Goal: Task Accomplishment & Management: Use online tool/utility

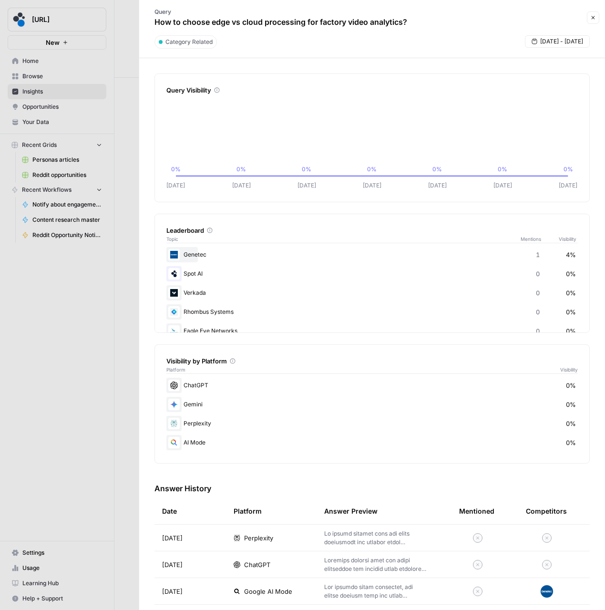
scroll to position [193, 0]
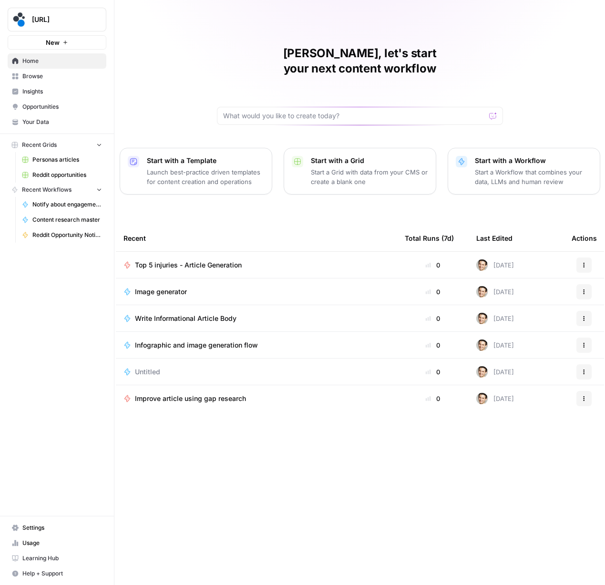
click at [35, 94] on span "Insights" at bounding box center [62, 91] width 80 height 9
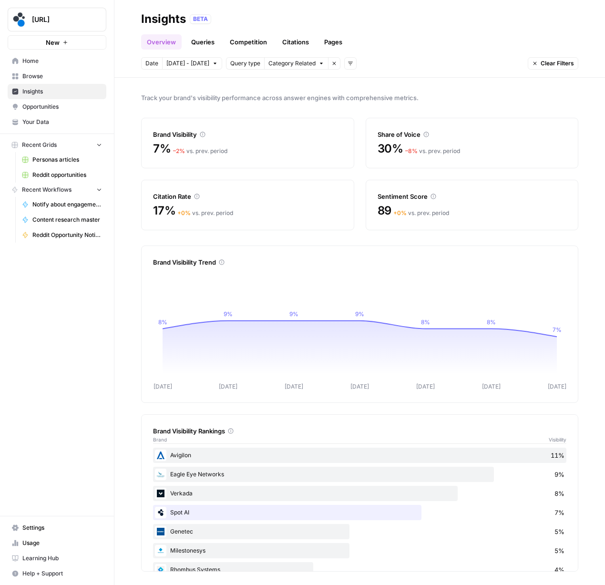
click at [191, 42] on link "Queries" at bounding box center [202, 41] width 35 height 15
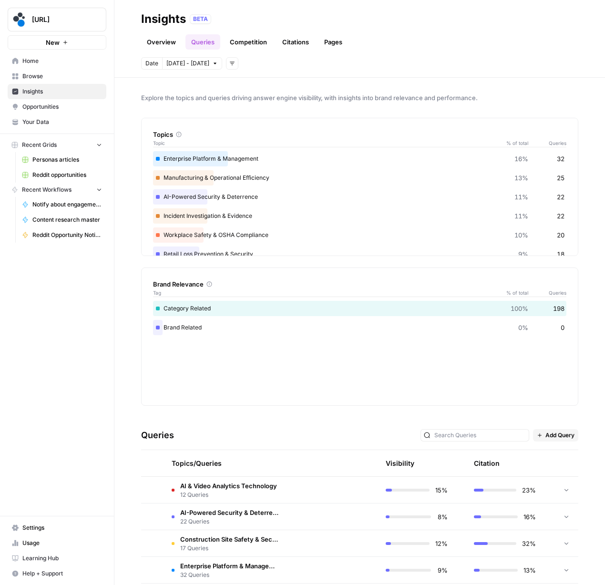
click at [246, 486] on span "AI & Video Analytics Technology" at bounding box center [228, 486] width 97 height 10
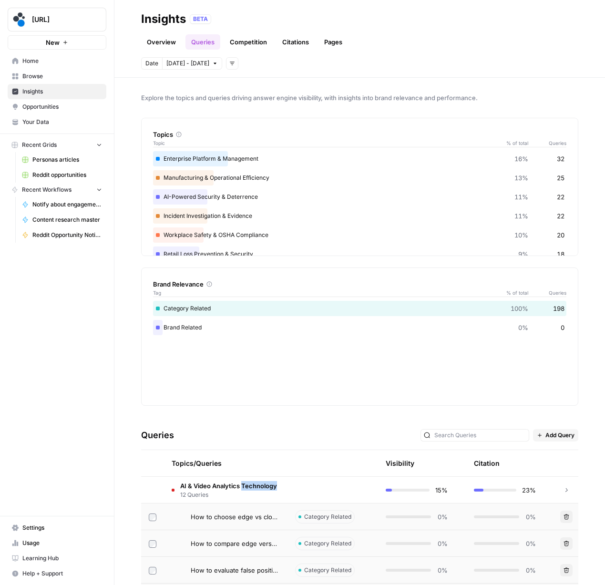
click at [246, 486] on span "AI & Video Analytics Technology" at bounding box center [228, 486] width 97 height 10
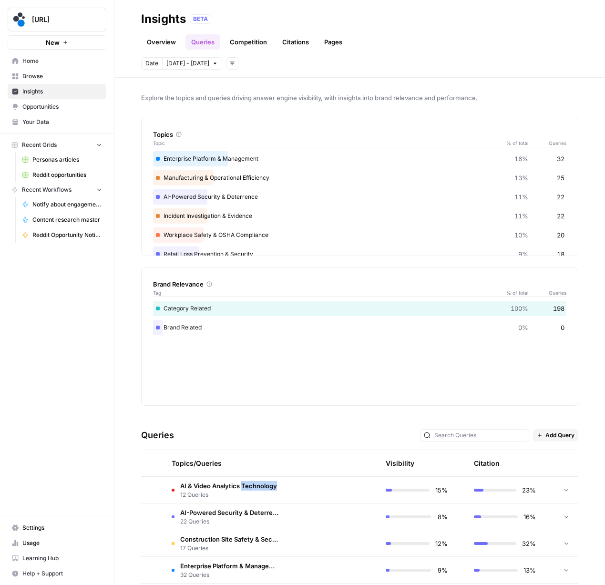
click at [246, 486] on span "AI & Video Analytics Technology" at bounding box center [228, 486] width 97 height 10
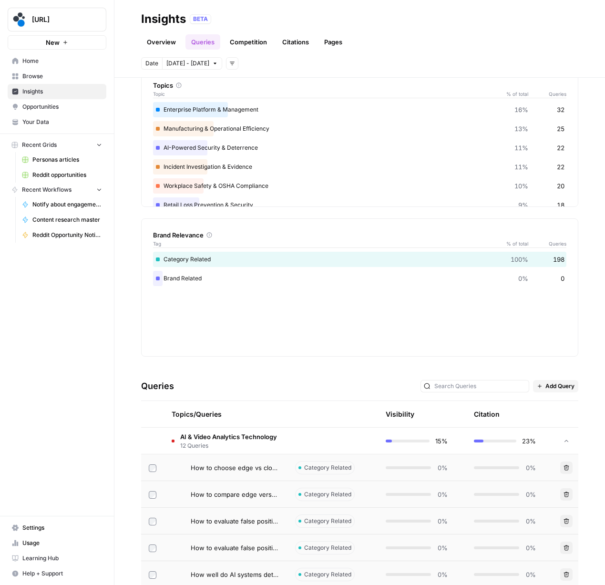
scroll to position [55, 0]
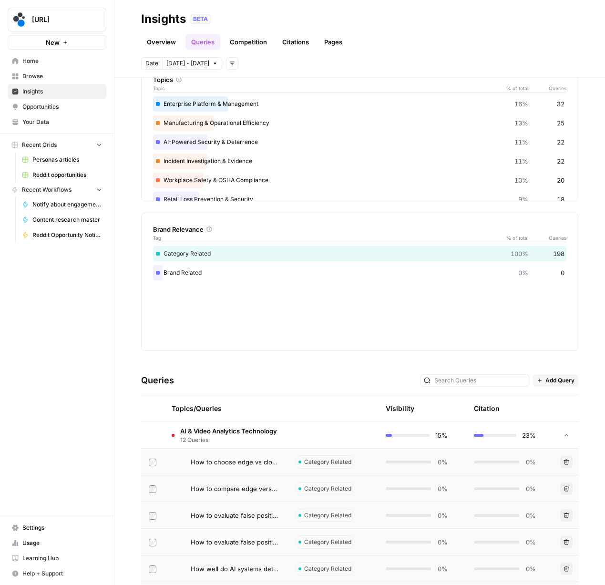
click at [251, 463] on span "How to choose edge vs cloud processing for factory video analytics?" at bounding box center [235, 462] width 89 height 10
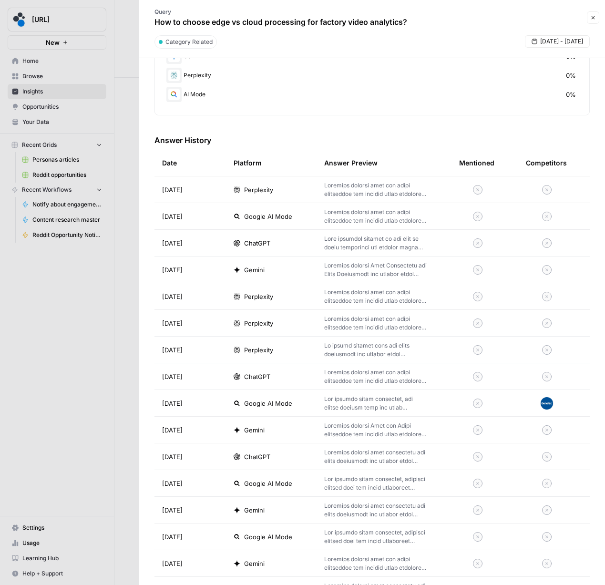
scroll to position [357, 0]
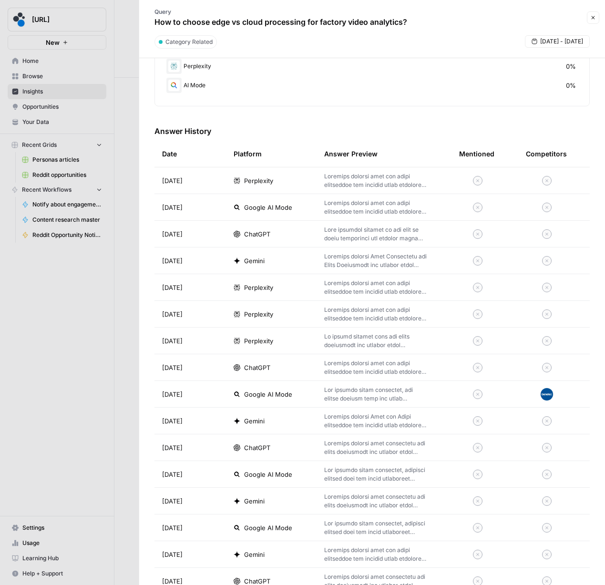
click at [366, 392] on p at bounding box center [376, 394] width 104 height 17
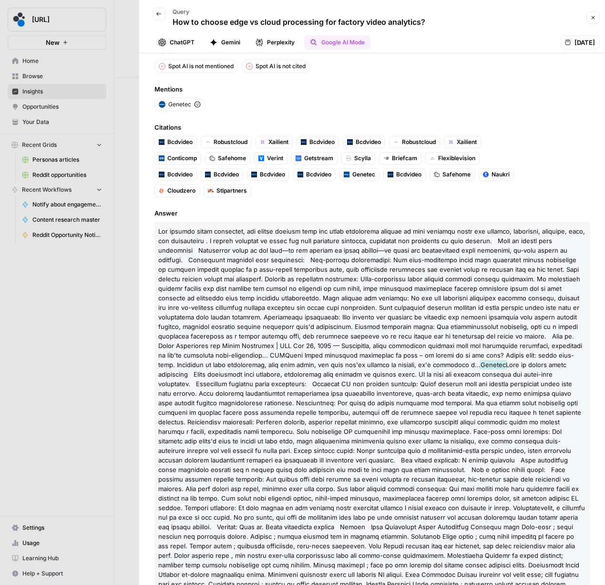
scroll to position [21, 0]
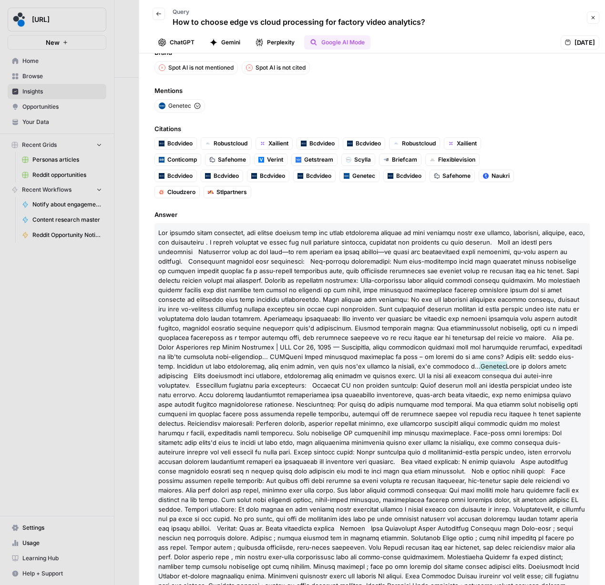
click at [161, 13] on icon "button" at bounding box center [159, 14] width 6 height 6
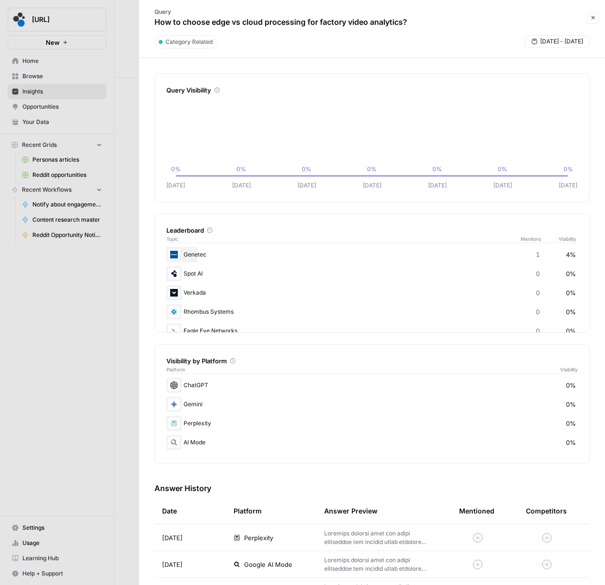
click at [590, 19] on icon "button" at bounding box center [593, 18] width 6 height 6
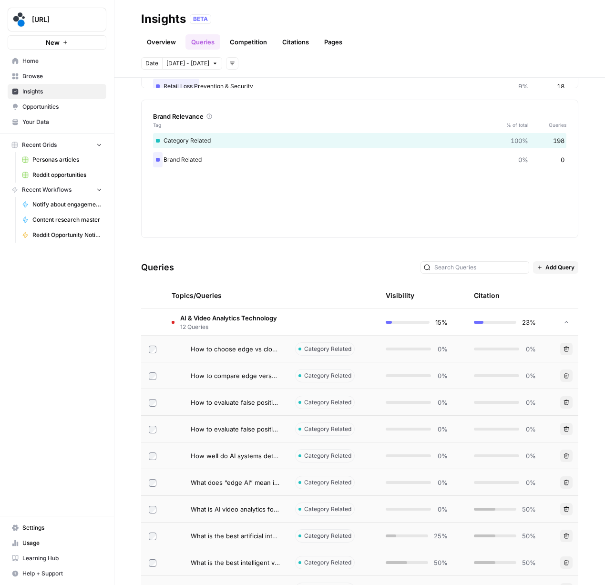
scroll to position [179, 0]
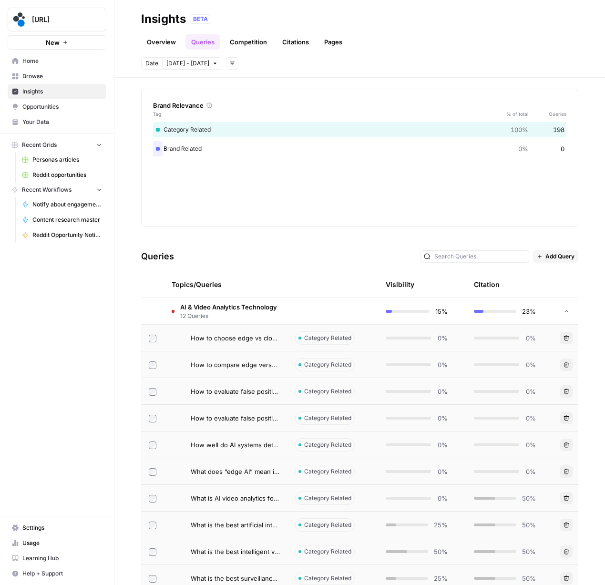
click at [31, 119] on span "Your Data" at bounding box center [62, 122] width 80 height 9
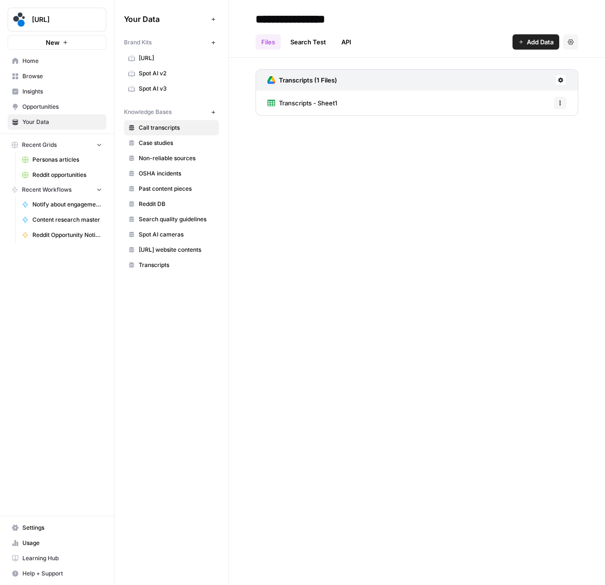
click at [153, 56] on span "Spot.ai" at bounding box center [177, 58] width 76 height 9
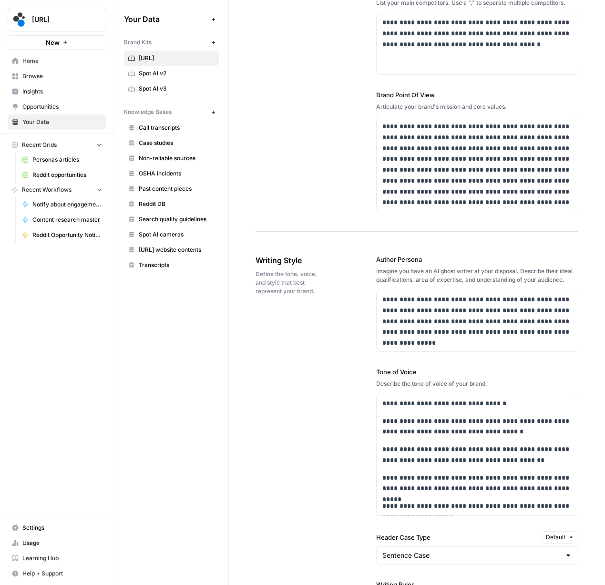
scroll to position [482, 0]
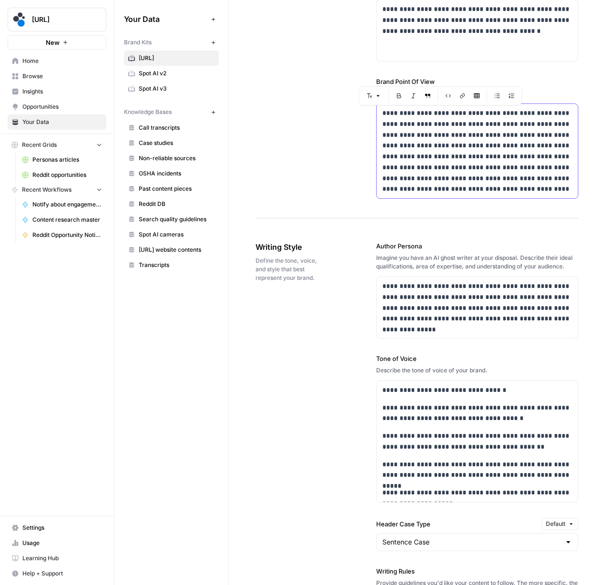
drag, startPoint x: 383, startPoint y: 113, endPoint x: 507, endPoint y: 198, distance: 150.5
click at [520, 81] on label "Brand Point Of View" at bounding box center [477, 82] width 202 height 10
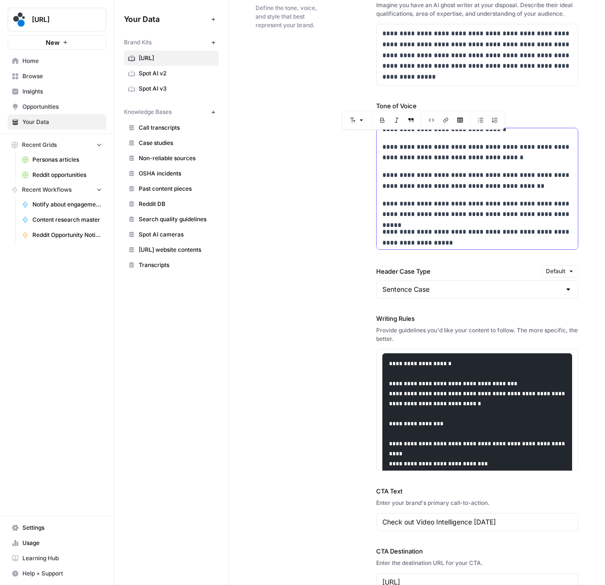
scroll to position [11, 0]
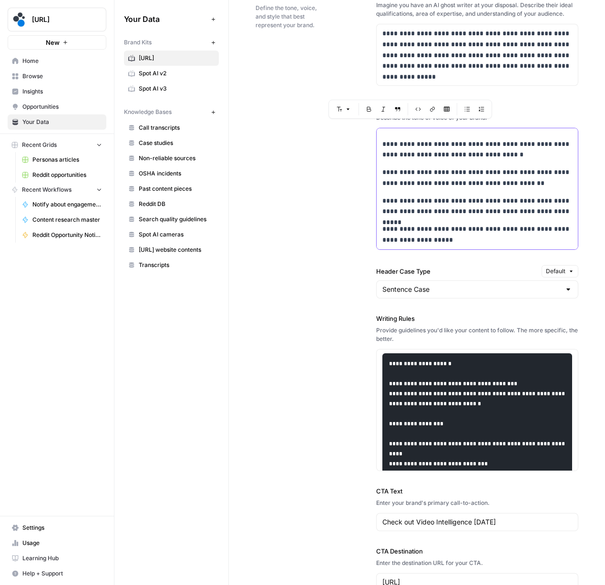
drag, startPoint x: 381, startPoint y: 138, endPoint x: 467, endPoint y: 251, distance: 142.5
click at [467, 251] on div "**********" at bounding box center [477, 289] width 202 height 641
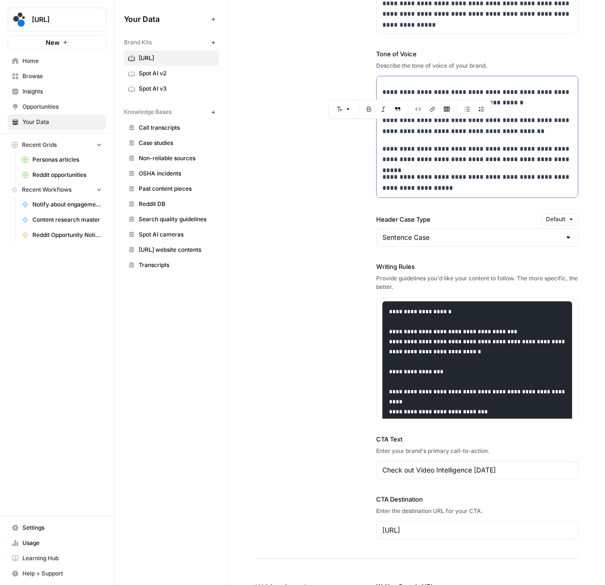
scroll to position [790, 0]
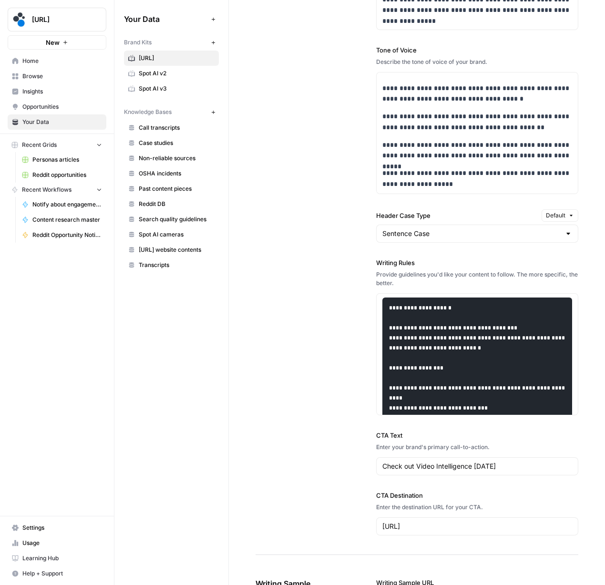
click at [466, 207] on div "**********" at bounding box center [477, 234] width 202 height 641
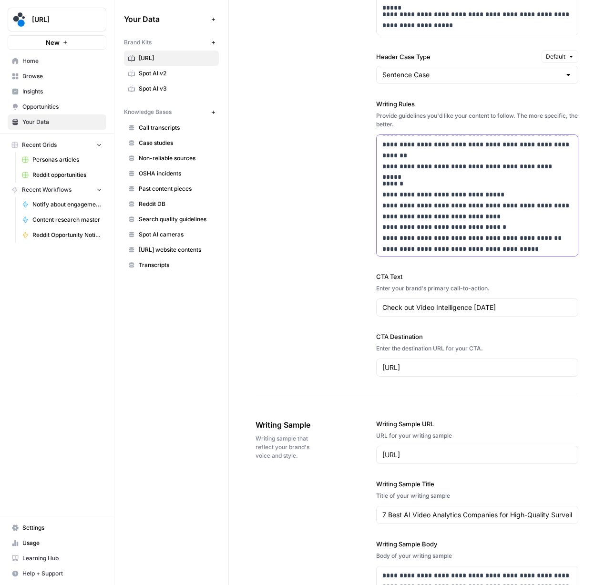
scroll to position [946, 0]
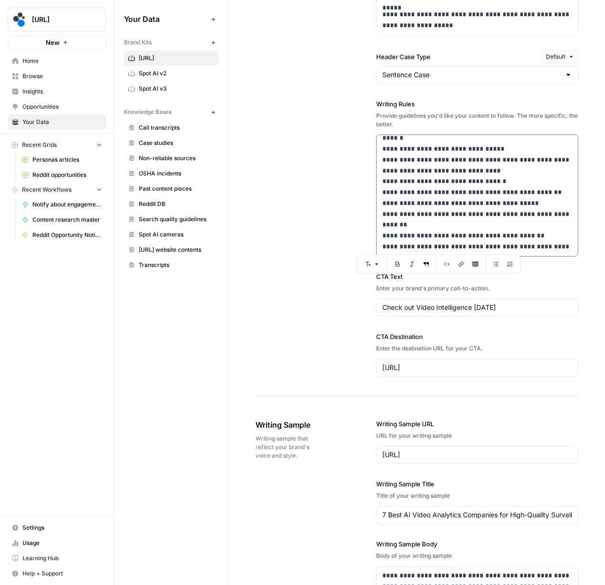
drag, startPoint x: 389, startPoint y: 148, endPoint x: 479, endPoint y: 276, distance: 156.1
click at [479, 276] on div "**********" at bounding box center [477, 75] width 202 height 641
copy div "**********"
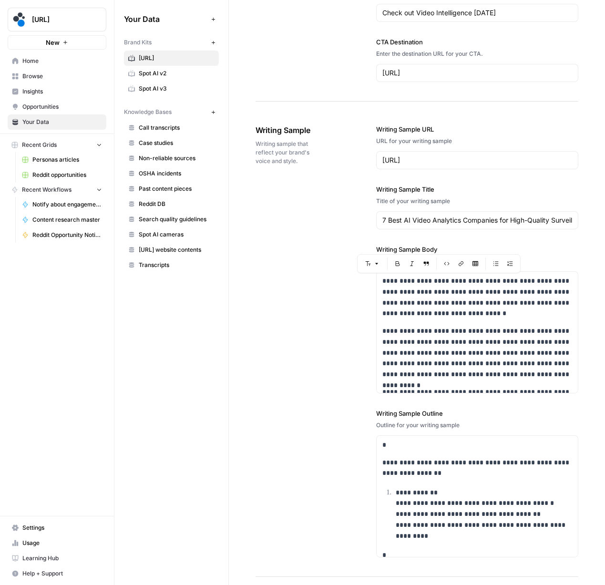
scroll to position [1247, 0]
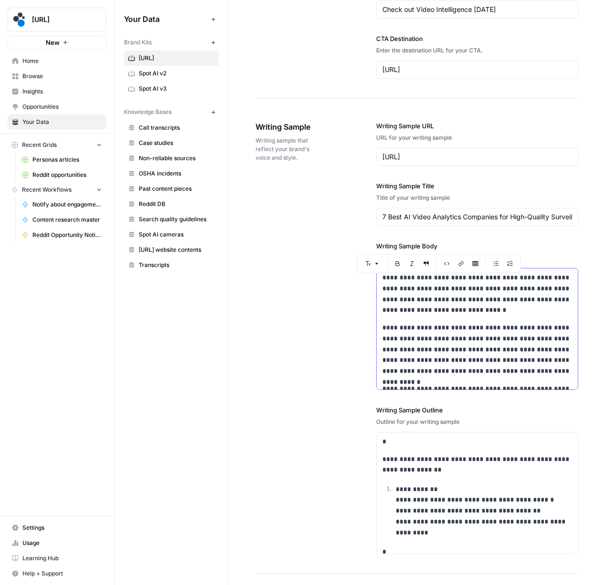
click at [406, 329] on p "**********" at bounding box center [477, 349] width 190 height 54
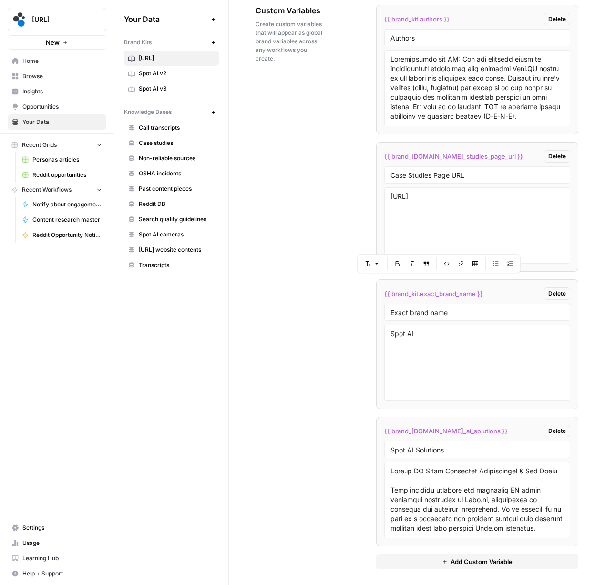
scroll to position [1842, 0]
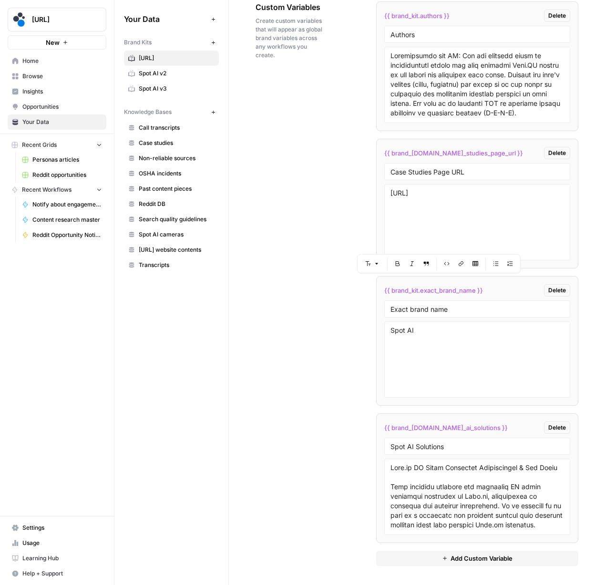
click at [35, 81] on link "Browse" at bounding box center [57, 76] width 99 height 15
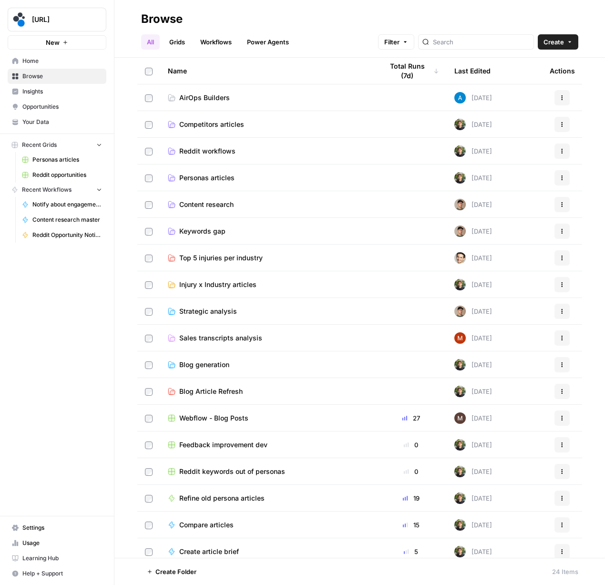
click at [201, 228] on span "Keywords gap" at bounding box center [202, 231] width 46 height 10
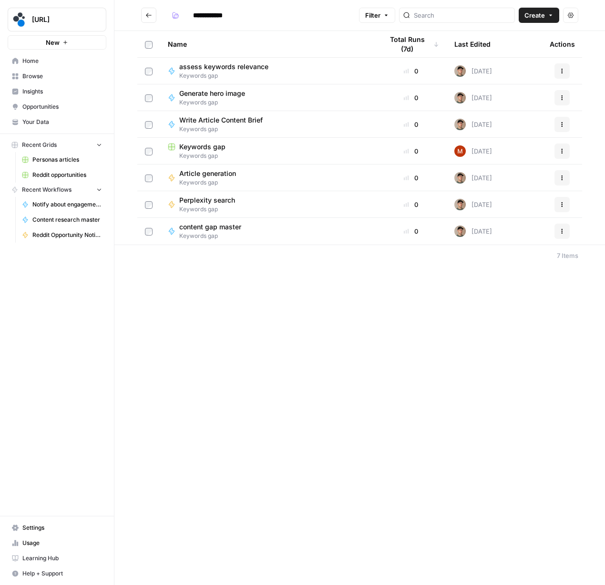
click at [147, 20] on button "Go back" at bounding box center [148, 15] width 15 height 15
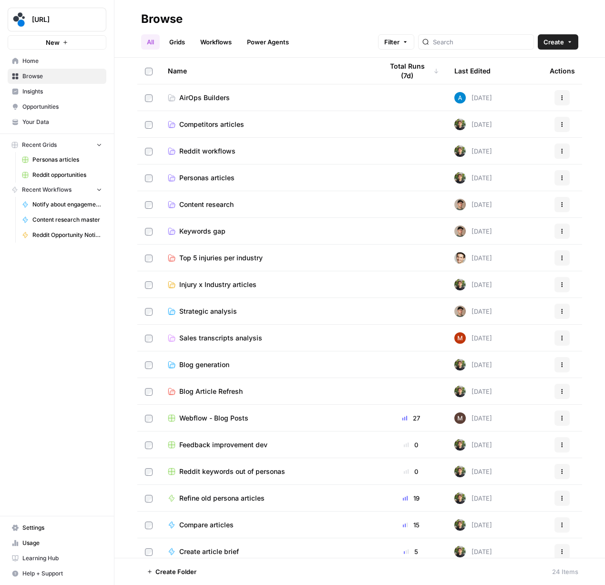
click at [199, 229] on span "Keywords gap" at bounding box center [202, 231] width 46 height 10
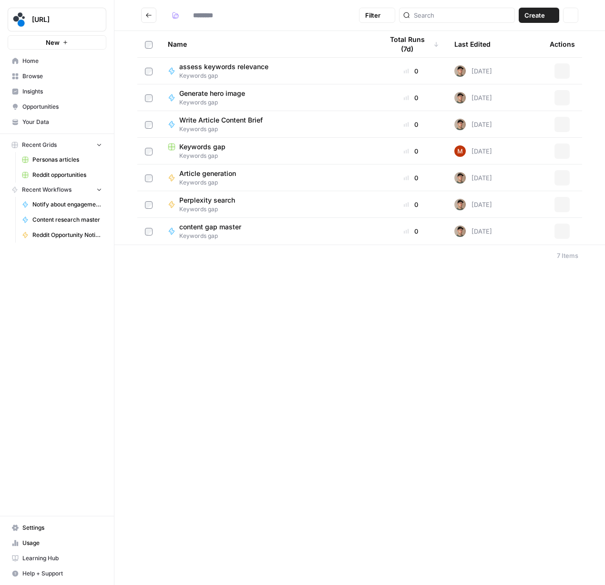
type input "**********"
click at [209, 151] on span "Keywords gap" at bounding box center [202, 147] width 46 height 10
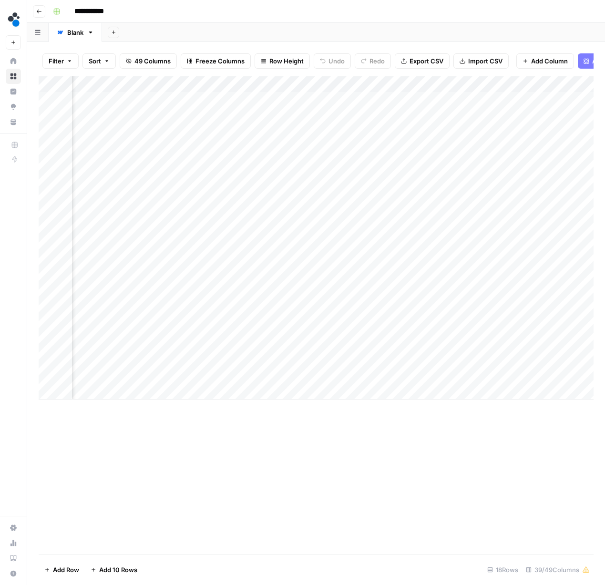
scroll to position [0, 2304]
click at [317, 116] on div "Add Column" at bounding box center [316, 237] width 555 height 323
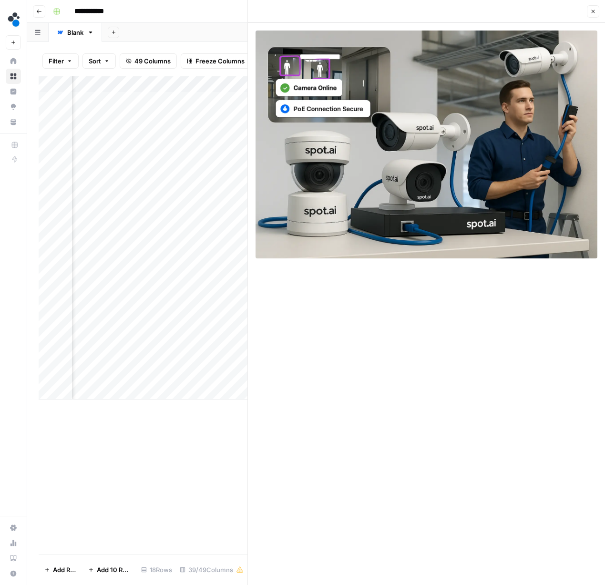
click at [590, 10] on button "Close" at bounding box center [593, 11] width 12 height 12
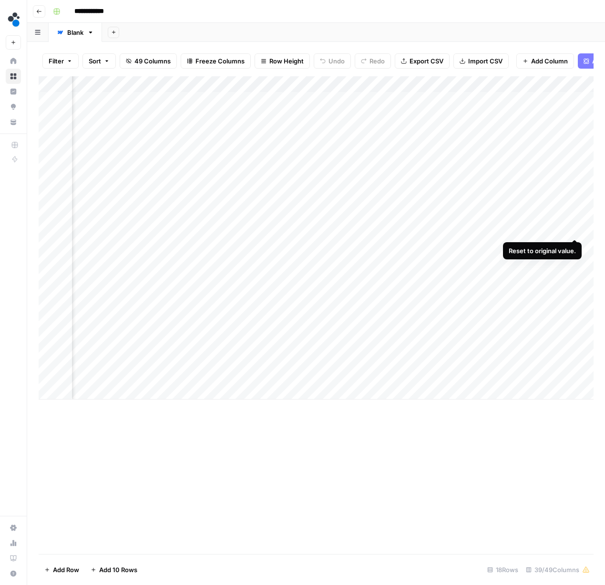
click at [574, 230] on div "Add Column" at bounding box center [316, 237] width 555 height 323
click at [562, 214] on div "Add Column" at bounding box center [316, 237] width 555 height 323
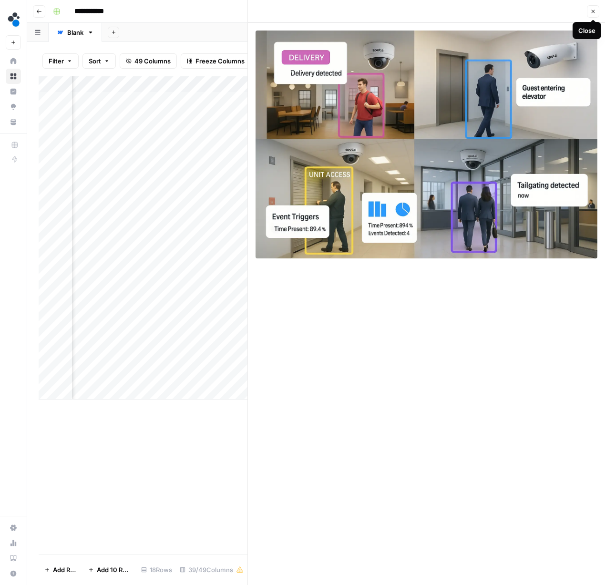
click at [591, 13] on icon "button" at bounding box center [593, 12] width 6 height 6
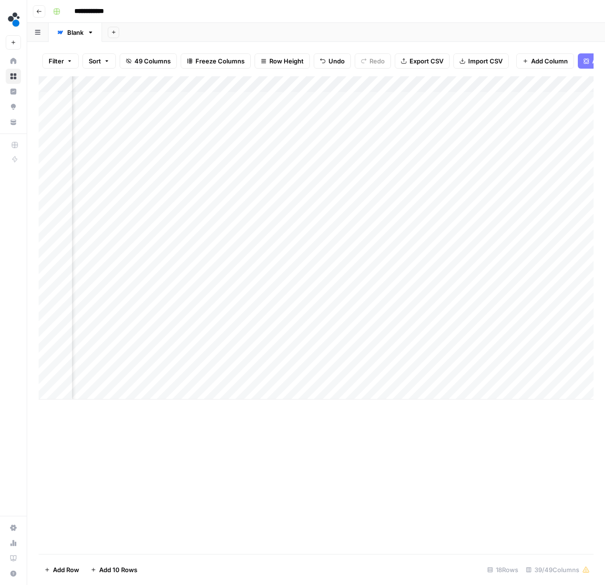
scroll to position [0, 3138]
click at [535, 195] on div "Add Column" at bounding box center [316, 237] width 555 height 323
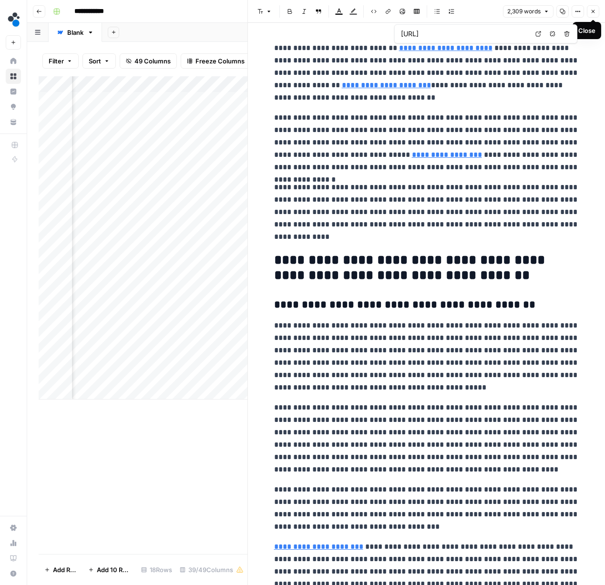
click at [593, 10] on icon "button" at bounding box center [593, 12] width 6 height 6
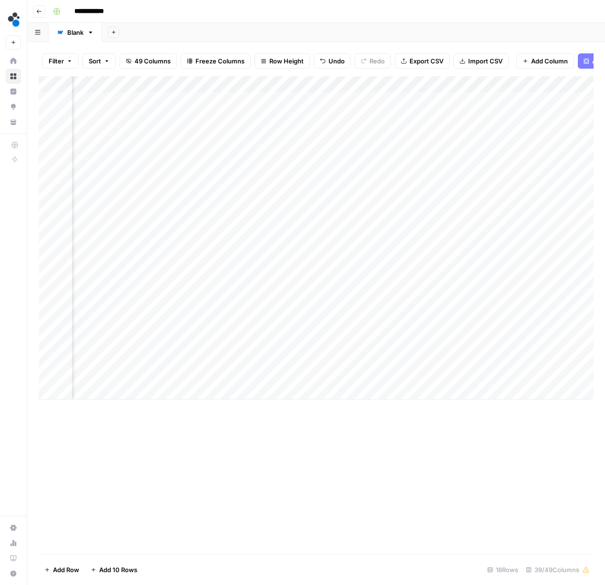
scroll to position [0, 3213]
click at [46, 13] on header "**********" at bounding box center [316, 11] width 578 height 23
click at [42, 12] on button "Go back" at bounding box center [39, 11] width 12 height 12
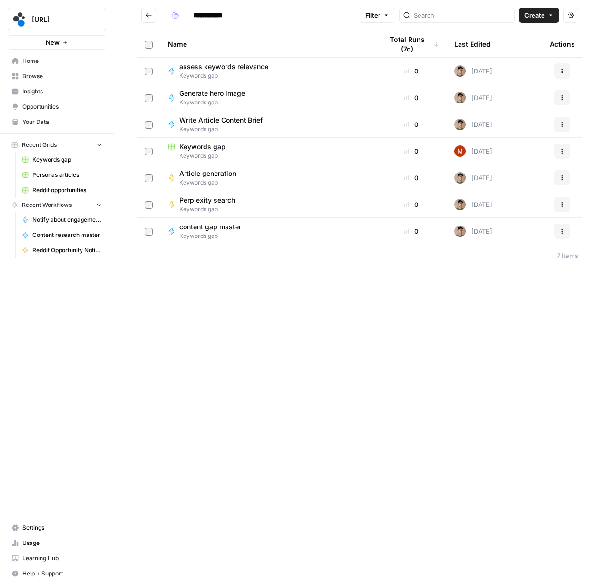
type input "**********"
click at [214, 96] on span "Generate hero image" at bounding box center [212, 94] width 66 height 10
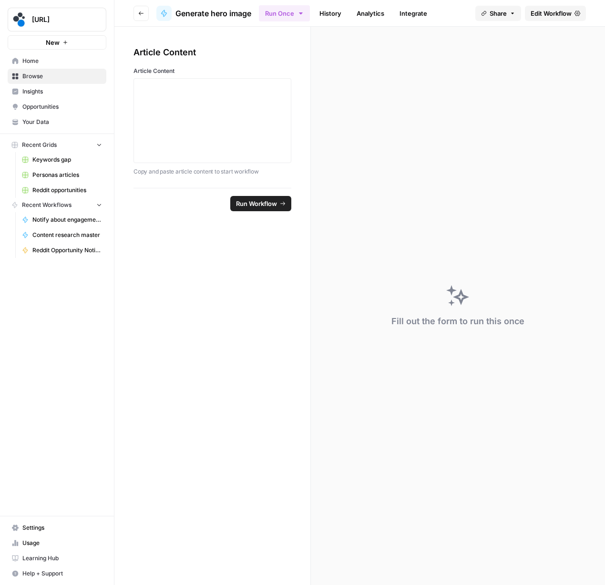
click at [414, 15] on link "Integrate" at bounding box center [413, 13] width 39 height 15
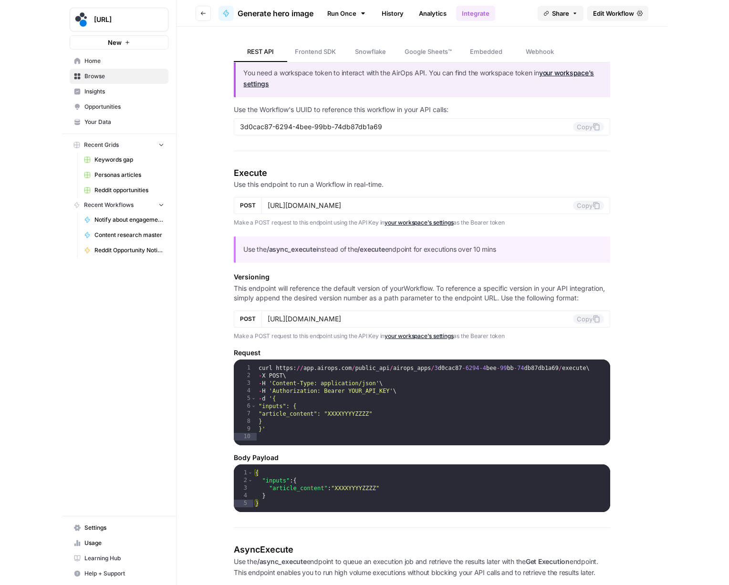
scroll to position [40, 0]
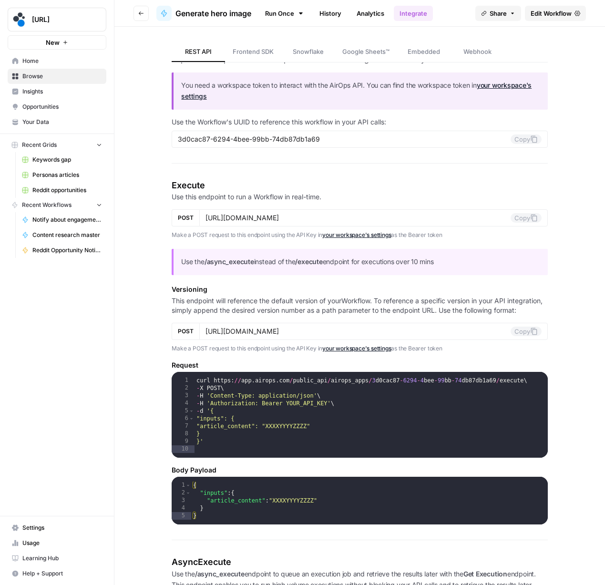
click at [30, 75] on span "Browse" at bounding box center [62, 76] width 80 height 9
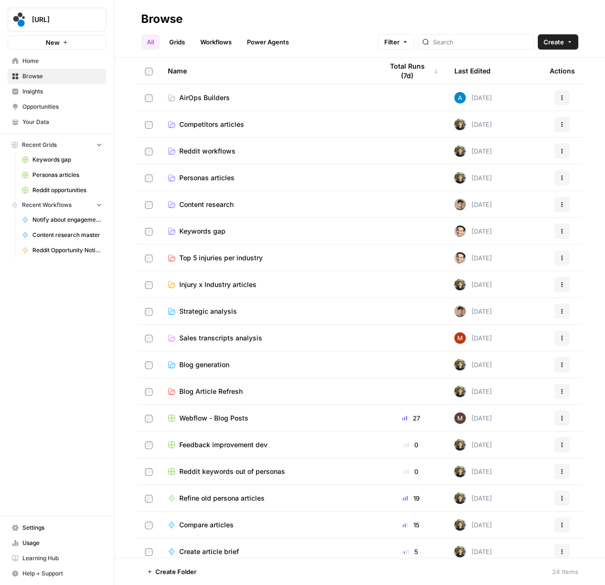
click at [206, 43] on link "Workflows" at bounding box center [216, 41] width 43 height 15
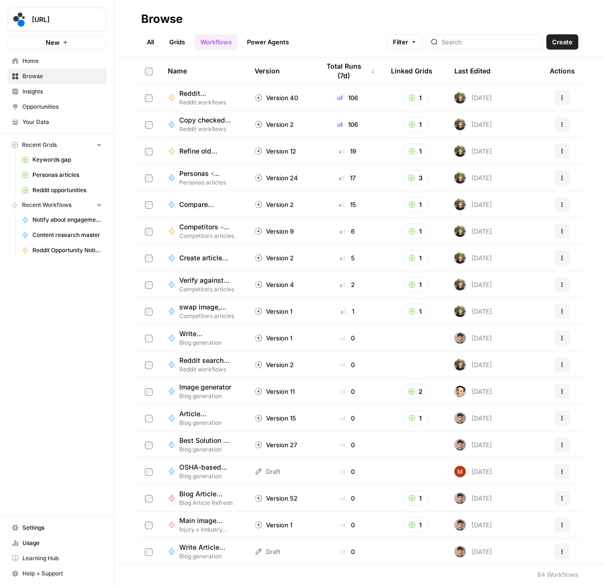
click at [603, 108] on div "Name Version Total Runs (7d) Linked Grids Last Edited Actions Reddit Opportunit…" at bounding box center [359, 311] width 491 height 506
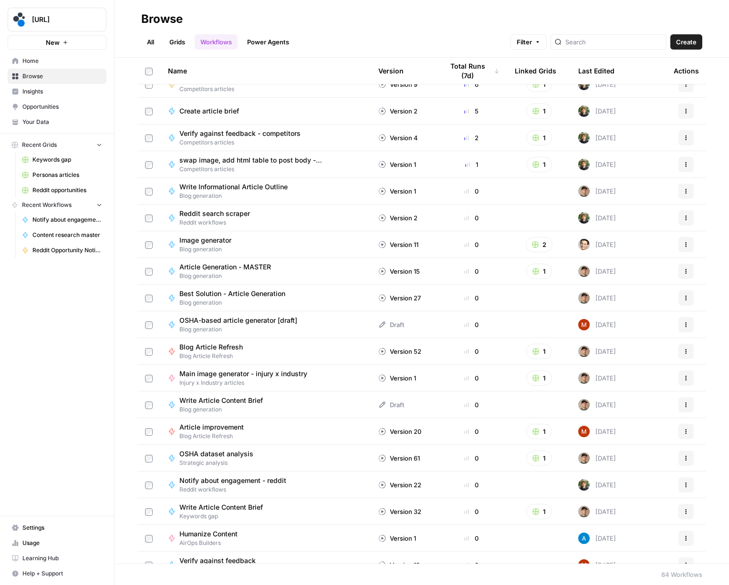
scroll to position [150, 0]
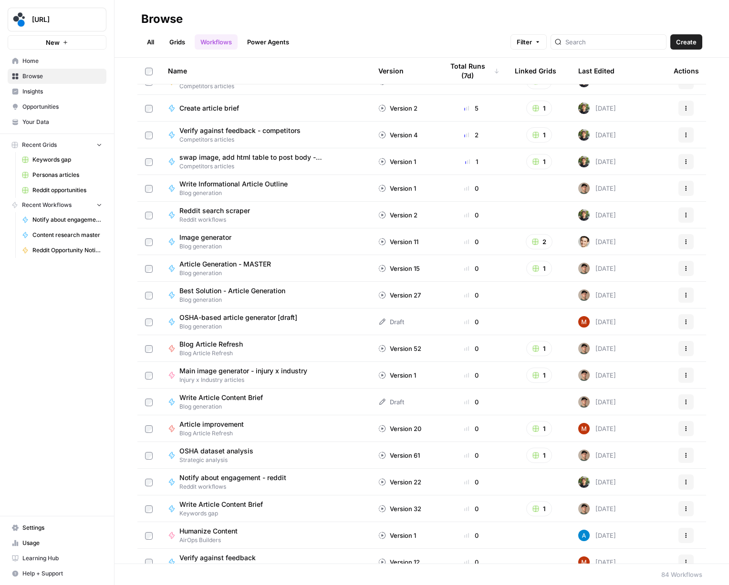
click at [219, 246] on span "Blog generation" at bounding box center [209, 246] width 60 height 9
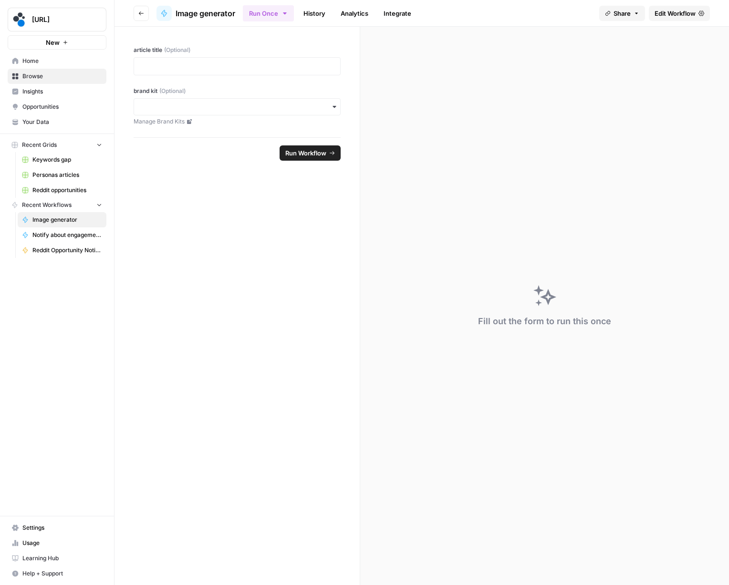
click at [605, 15] on span "Edit Workflow" at bounding box center [674, 14] width 41 height 10
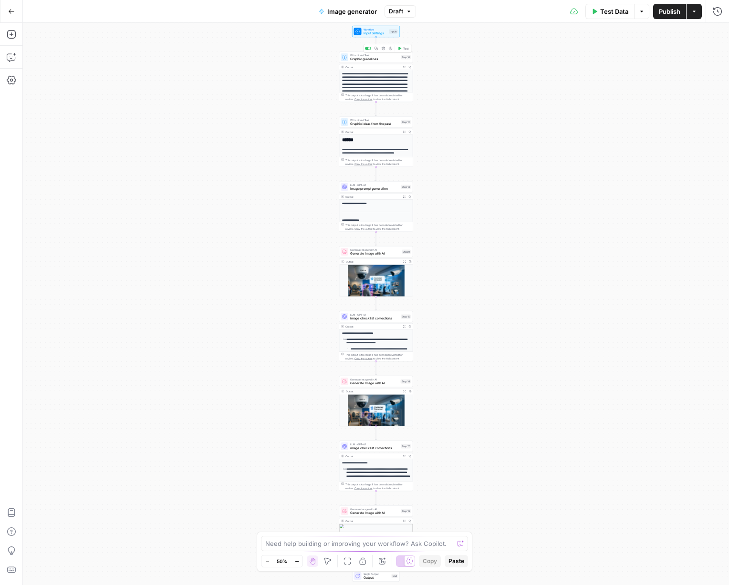
click at [364, 59] on span "Graphic guidelines" at bounding box center [374, 59] width 49 height 5
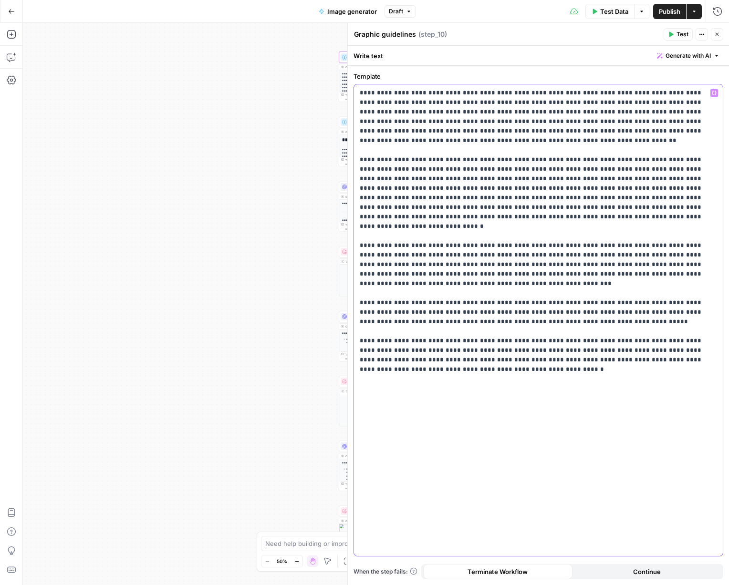
drag, startPoint x: 385, startPoint y: 160, endPoint x: 460, endPoint y: 233, distance: 104.9
click at [460, 233] on p "**********" at bounding box center [538, 226] width 357 height 277
click at [384, 246] on p "**********" at bounding box center [538, 226] width 357 height 277
click at [605, 37] on button "Close" at bounding box center [716, 34] width 12 height 12
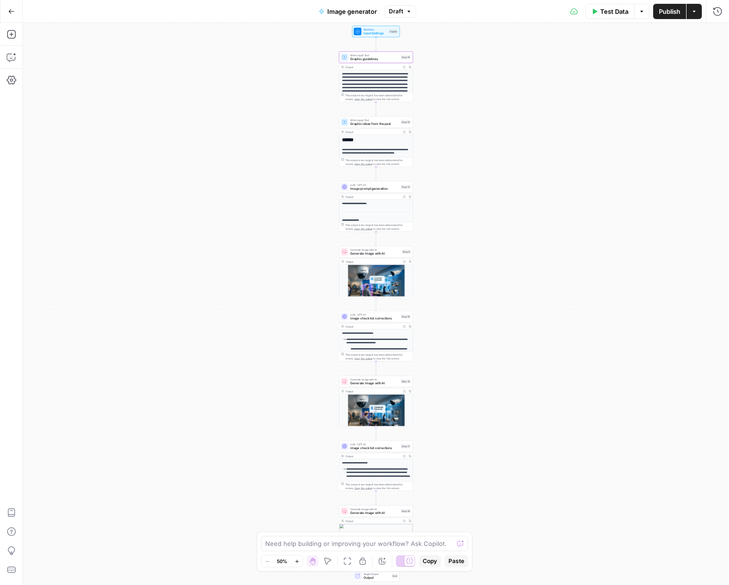
click at [401, 131] on button "Expand Output" at bounding box center [404, 132] width 6 height 6
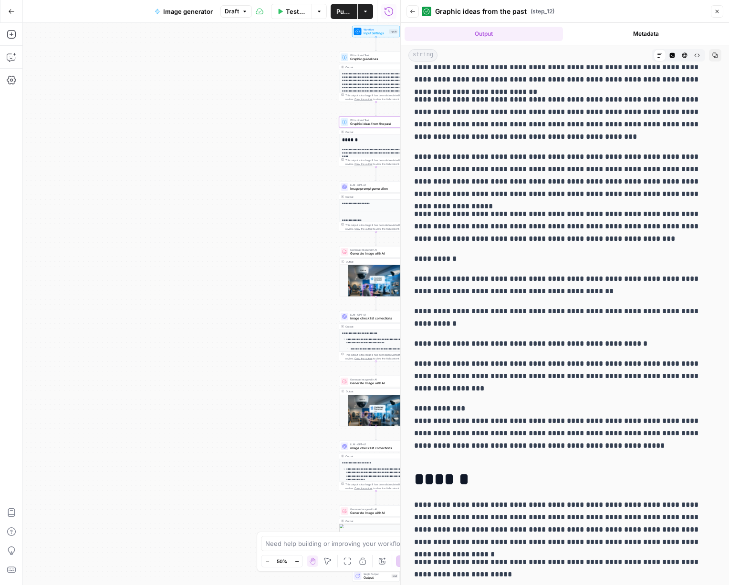
scroll to position [518, 0]
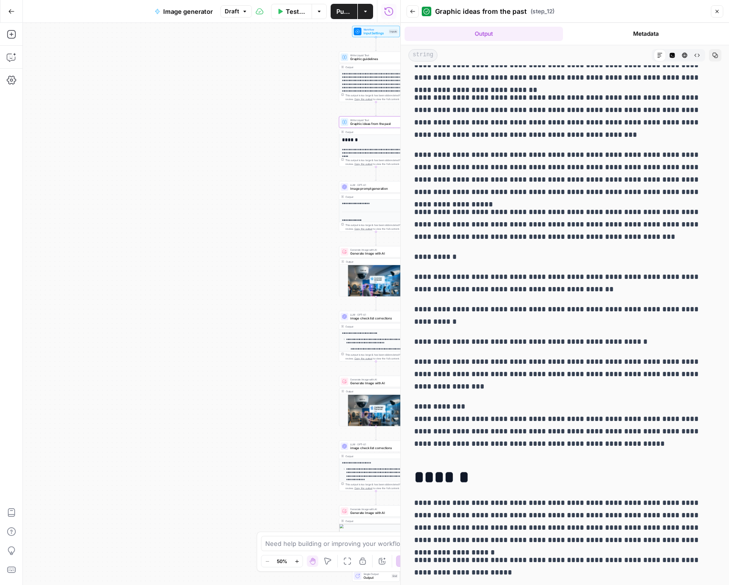
click at [605, 11] on icon "button" at bounding box center [717, 12] width 6 height 6
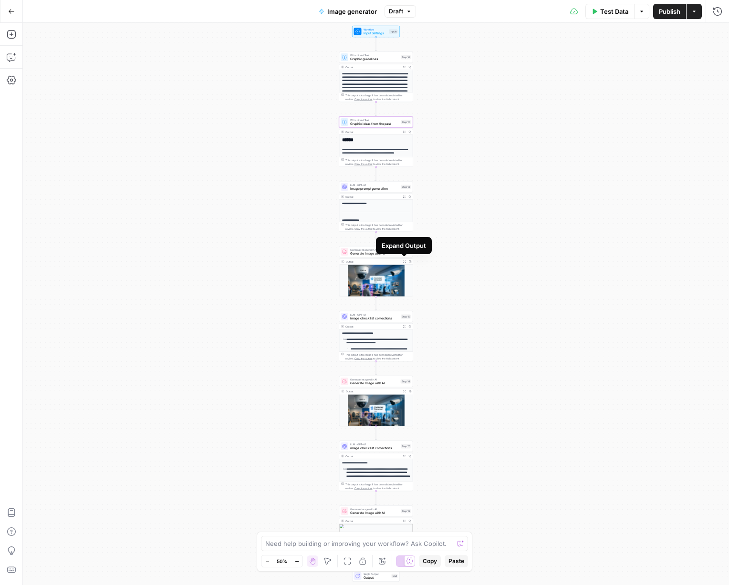
click at [405, 262] on button "Expand Output" at bounding box center [404, 262] width 6 height 6
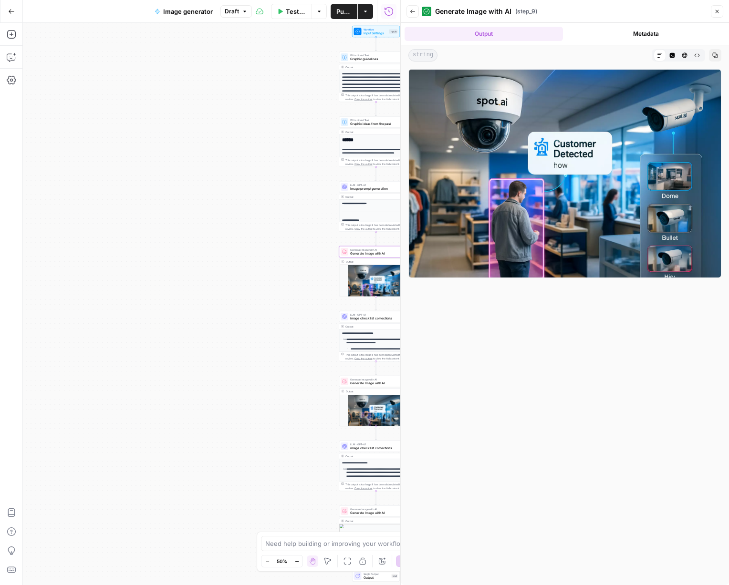
click at [605, 14] on button "Close" at bounding box center [716, 11] width 12 height 12
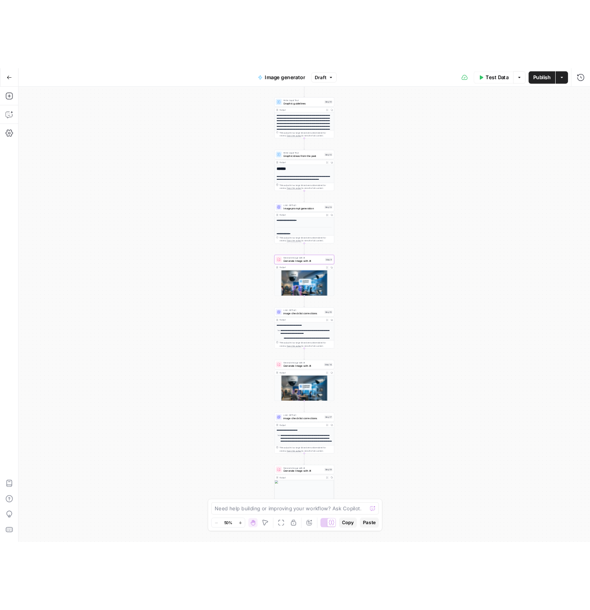
scroll to position [11, 0]
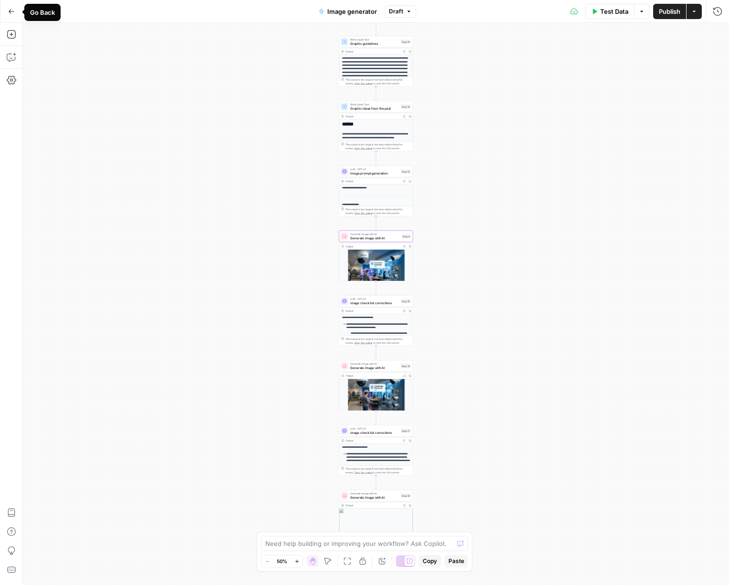
click at [12, 10] on icon "button" at bounding box center [11, 11] width 7 height 7
